Goal: Transaction & Acquisition: Purchase product/service

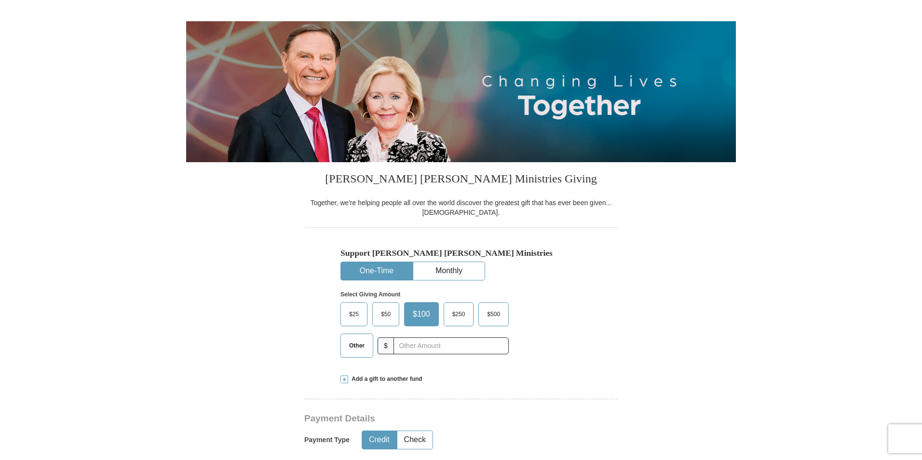
scroll to position [96, 0]
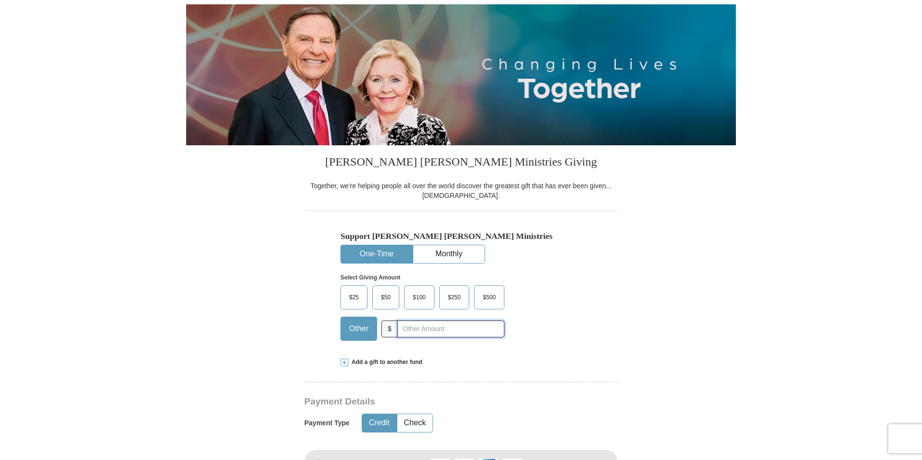
click at [422, 331] on input "text" at bounding box center [450, 328] width 107 height 17
click at [448, 300] on span "$250" at bounding box center [454, 297] width 23 height 14
click at [0, 0] on input "$250" at bounding box center [0, 0] width 0 height 0
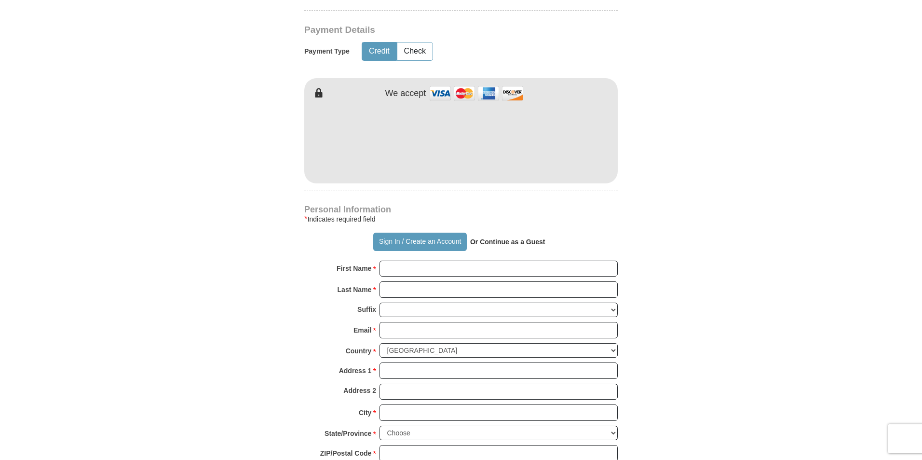
scroll to position [482, 0]
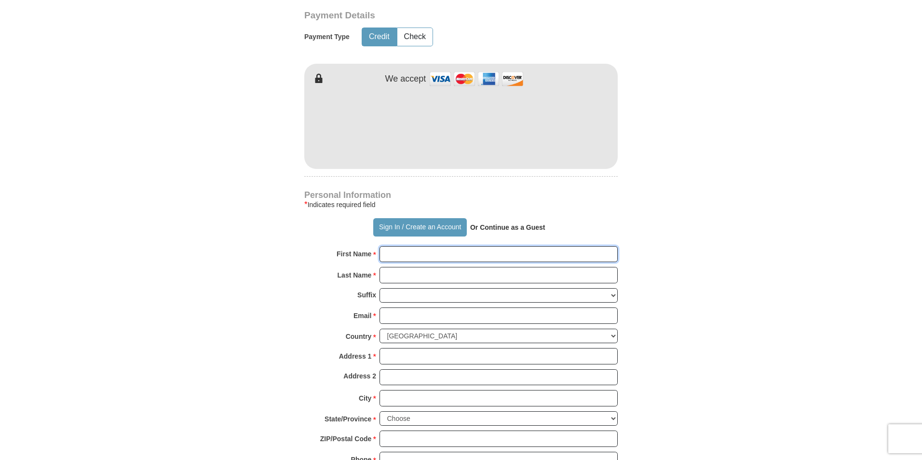
click at [410, 257] on input "First Name *" at bounding box center [498, 254] width 238 height 16
click at [646, 231] on form "Already have an account? Sign in for faster giving. Don't have an account? Crea…" at bounding box center [461, 147] width 550 height 1183
click at [410, 258] on input "First Name *" at bounding box center [498, 254] width 238 height 16
type input "[PERSON_NAME] and [PERSON_NAME]"
click at [439, 276] on input "Last Name *" at bounding box center [498, 275] width 238 height 16
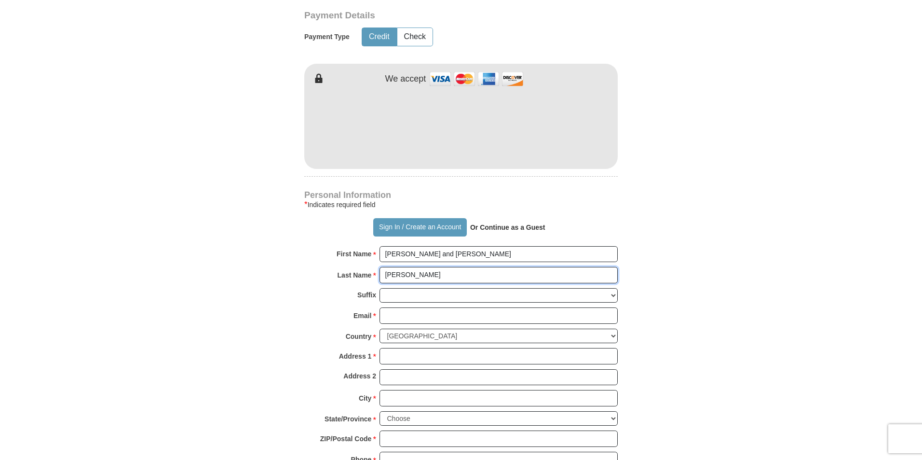
type input "[PERSON_NAME]"
type input "[EMAIL_ADDRESS][DOMAIN_NAME]"
click at [415, 356] on input "Address 1 *" at bounding box center [498, 356] width 238 height 16
type input "Po Box 54281"
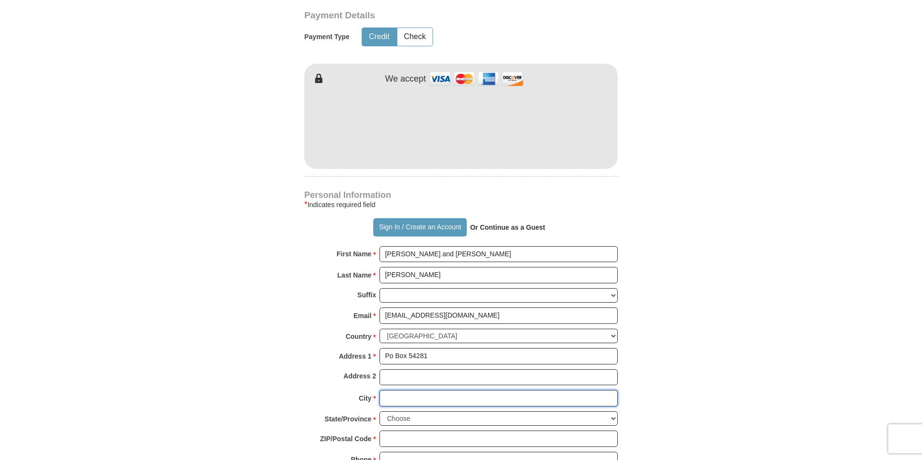
type input "Tulsa"
select select "OK"
type input "74155"
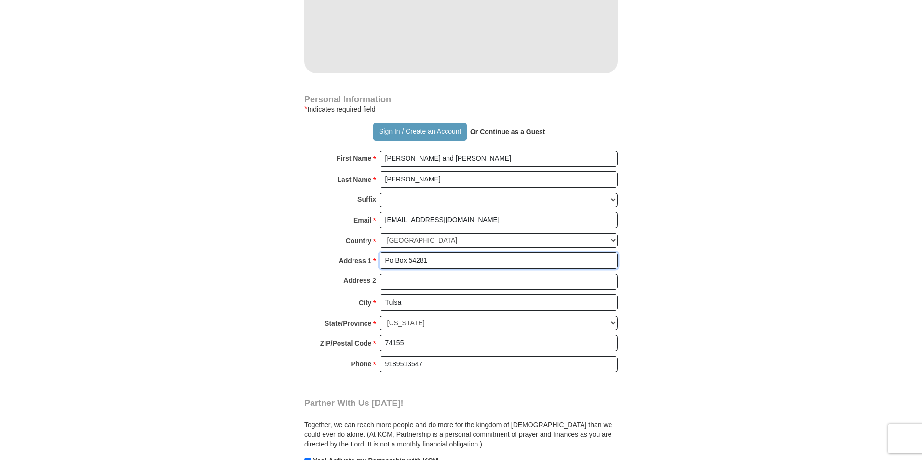
scroll to position [579, 0]
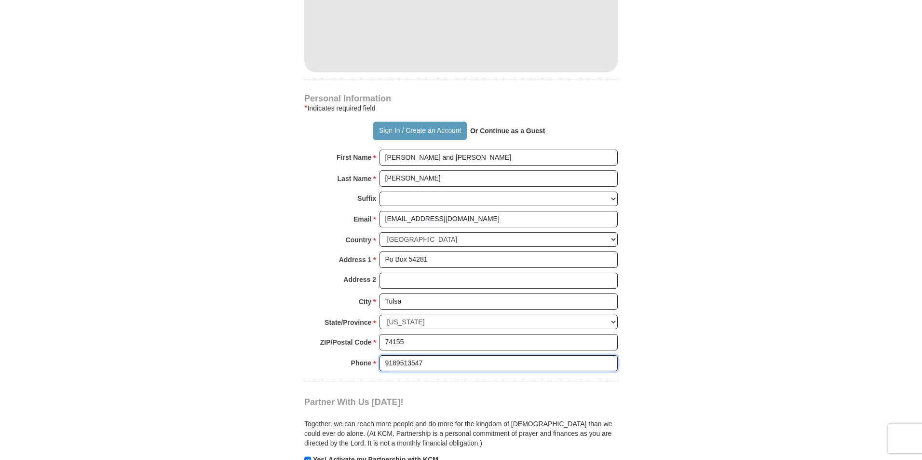
drag, startPoint x: 438, startPoint y: 366, endPoint x: 366, endPoint y: 367, distance: 72.3
click at [366, 367] on div "Phone * * 9189513547 Please enter Phone Number Please enter Phone" at bounding box center [460, 365] width 313 height 21
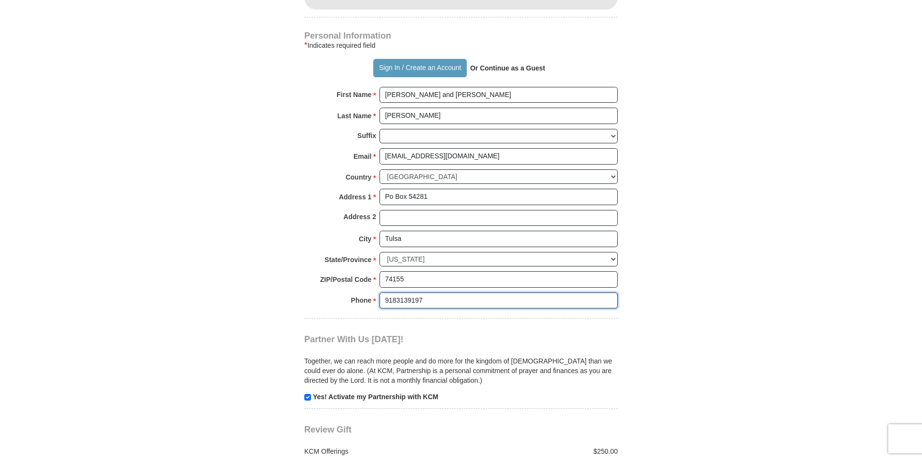
scroll to position [723, 0]
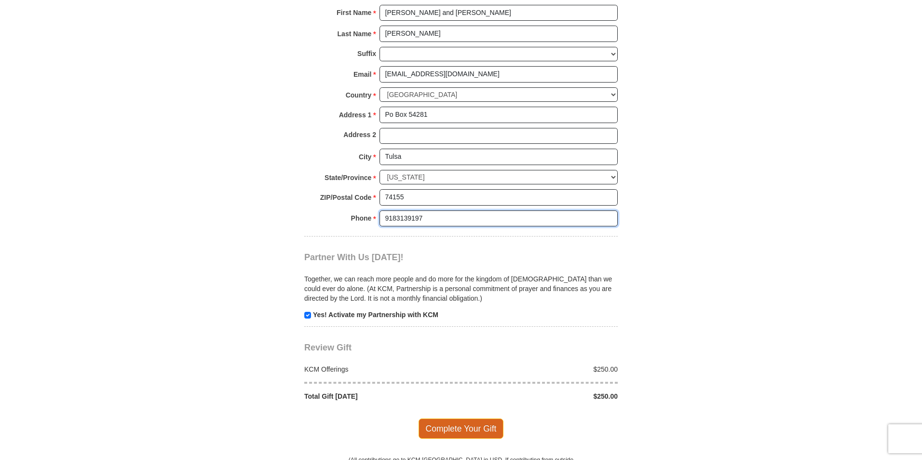
type input "9183139197"
click at [458, 426] on span "Complete Your Gift" at bounding box center [461, 428] width 85 height 20
